Goal: Check status: Check status

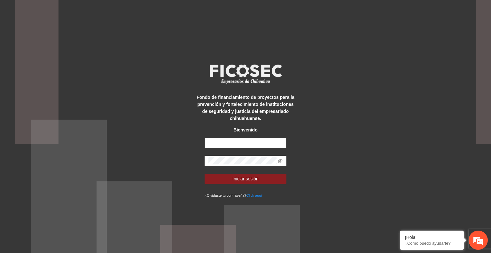
click at [232, 141] on input "text" at bounding box center [246, 143] width 82 height 10
type input "**********"
click at [243, 177] on span "Iniciar sesión" at bounding box center [245, 178] width 26 height 7
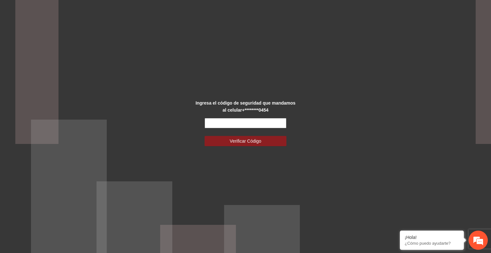
click at [223, 123] on input "text" at bounding box center [246, 123] width 82 height 10
type input "******"
click at [236, 140] on span "Verificar Código" at bounding box center [246, 140] width 32 height 7
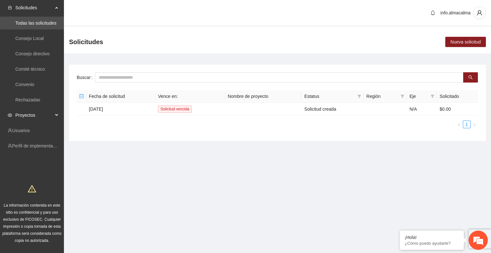
click at [35, 116] on span "Proyectos" at bounding box center [34, 115] width 38 height 13
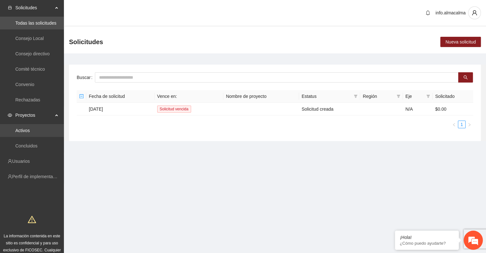
click at [30, 128] on link "Activos" at bounding box center [22, 130] width 14 height 5
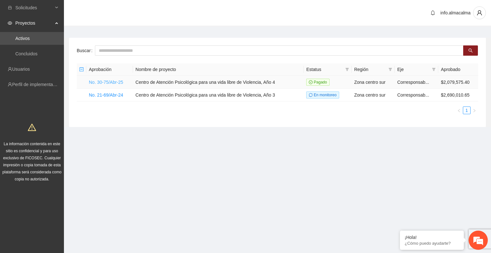
click at [114, 82] on link "No. 30-75/Abr-25" at bounding box center [106, 82] width 34 height 5
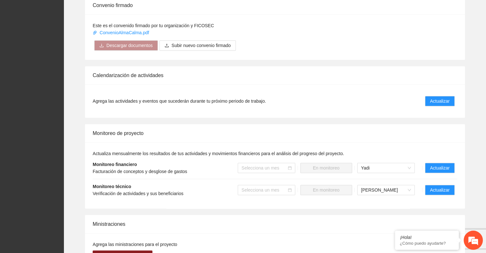
scroll to position [402, 0]
click at [438, 97] on span "Actualizar" at bounding box center [439, 100] width 19 height 7
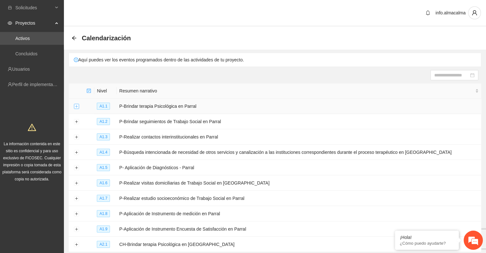
click at [76, 106] on button "Expand row" at bounding box center [76, 106] width 5 height 5
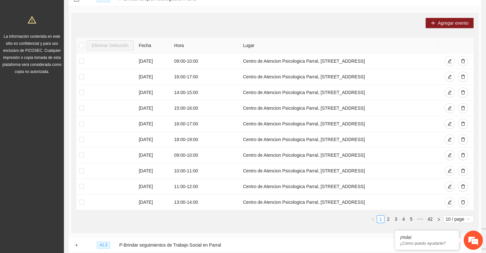
scroll to position [109, 0]
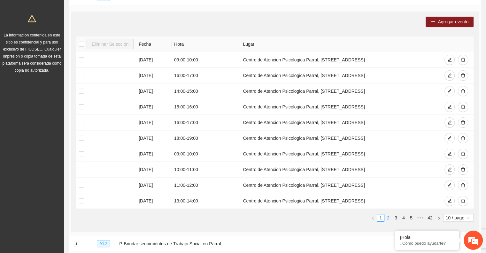
click at [386, 218] on link "2" at bounding box center [388, 217] width 7 height 7
click at [380, 217] on link "1" at bounding box center [380, 217] width 7 height 7
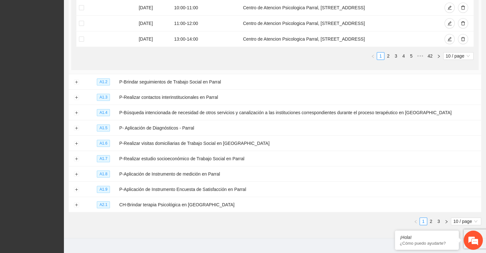
scroll to position [271, 0]
click at [77, 188] on button "Expand row" at bounding box center [76, 188] width 5 height 5
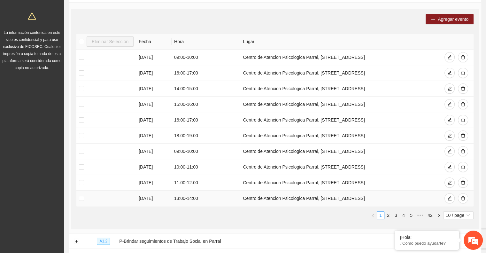
scroll to position [111, 0]
